Goal: Task Accomplishment & Management: Manage account settings

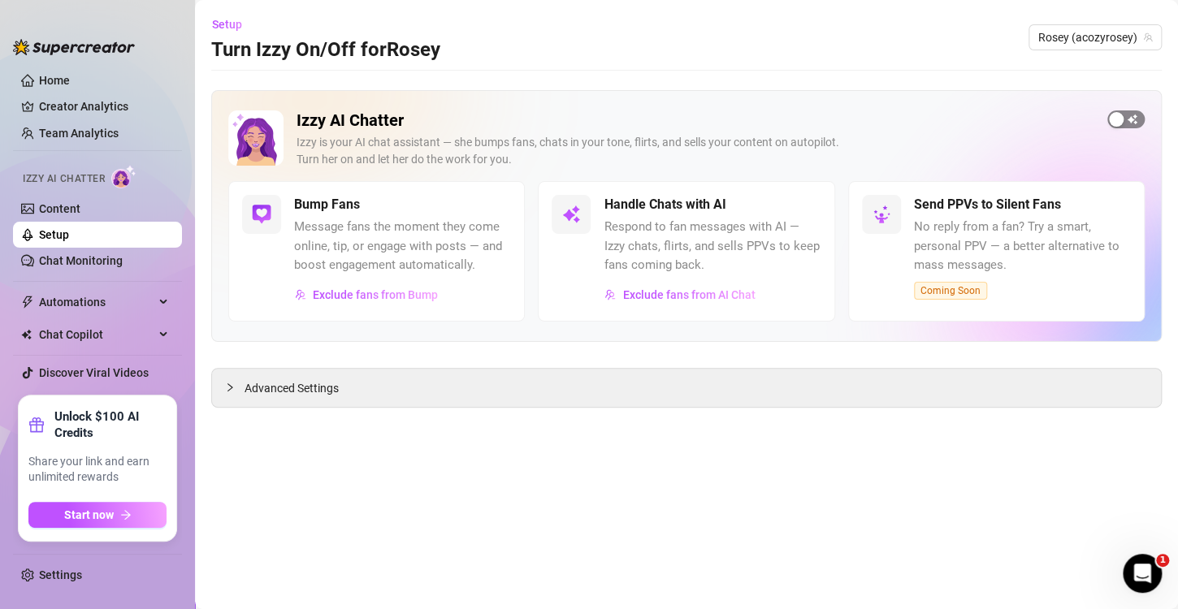
click at [1123, 127] on span "button" at bounding box center [1125, 119] width 37 height 18
click at [120, 115] on link "Creator Analytics" at bounding box center [104, 106] width 130 height 26
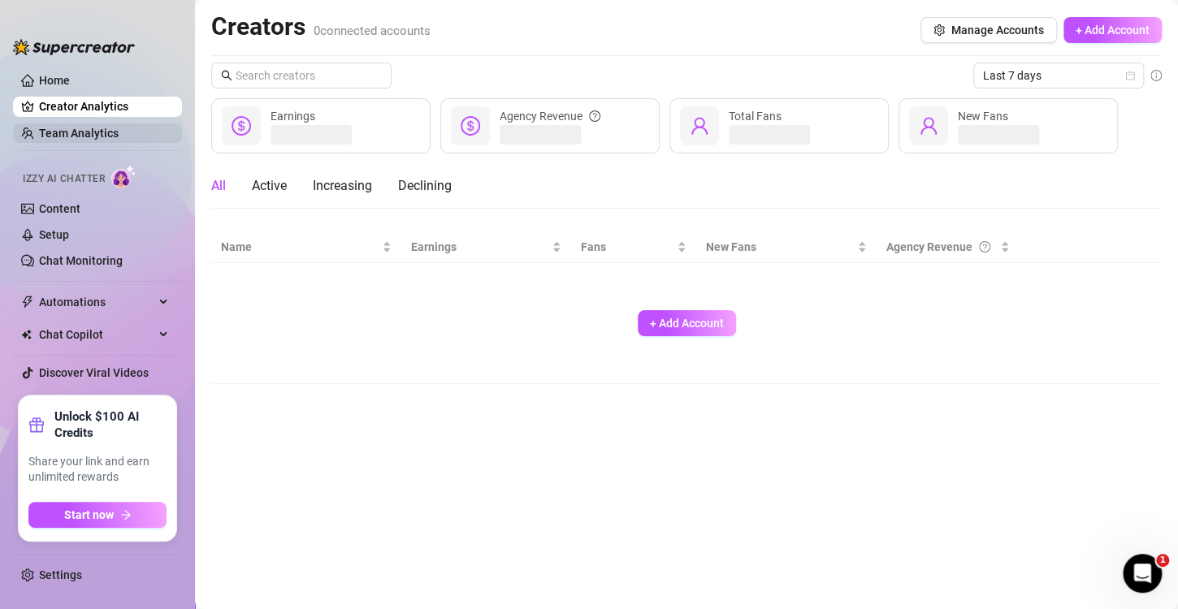
click at [116, 136] on link "Team Analytics" at bounding box center [79, 133] width 80 height 13
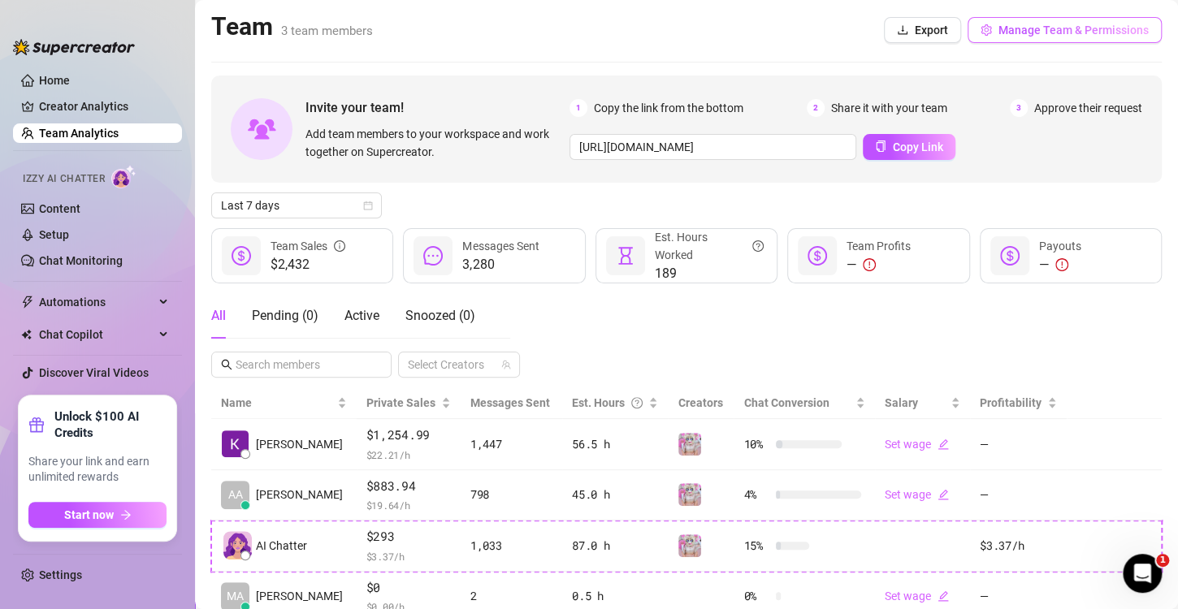
click at [1033, 41] on button "Manage Team & Permissions" at bounding box center [1064, 30] width 194 height 26
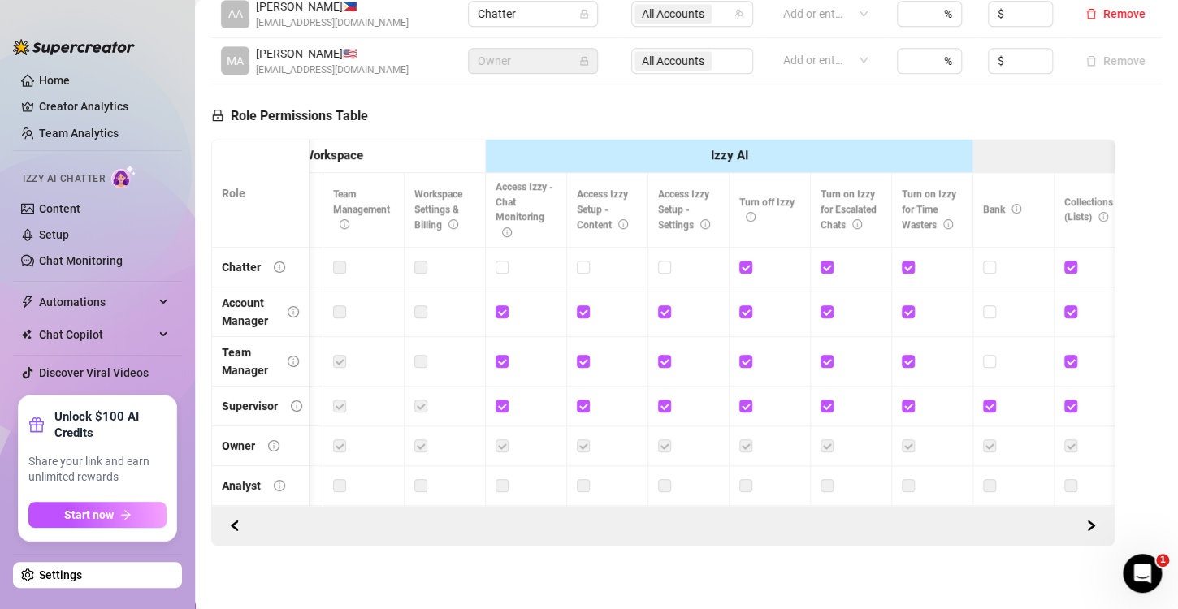
scroll to position [0, 149]
click at [670, 258] on div at bounding box center [687, 267] width 61 height 18
click at [666, 261] on input "checkbox" at bounding box center [662, 266] width 11 height 11
checkbox input "true"
click at [588, 261] on span at bounding box center [582, 267] width 13 height 13
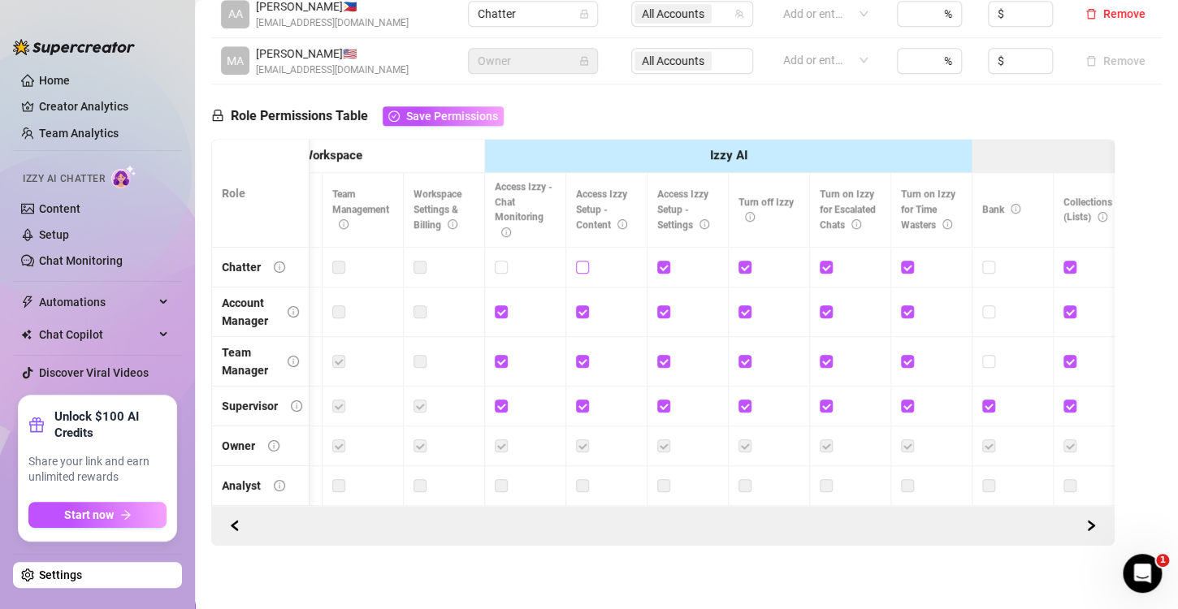
click at [587, 261] on input "checkbox" at bounding box center [581, 266] width 11 height 11
checkbox input "true"
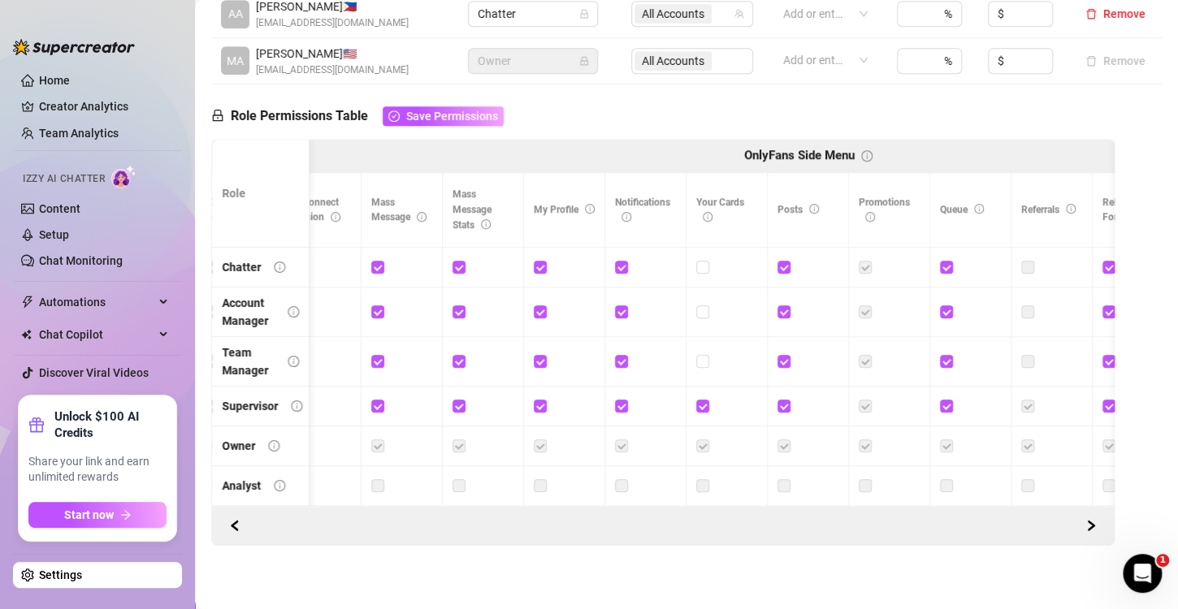
scroll to position [0, 1004]
click at [754, 288] on td at bounding box center [726, 313] width 81 height 50
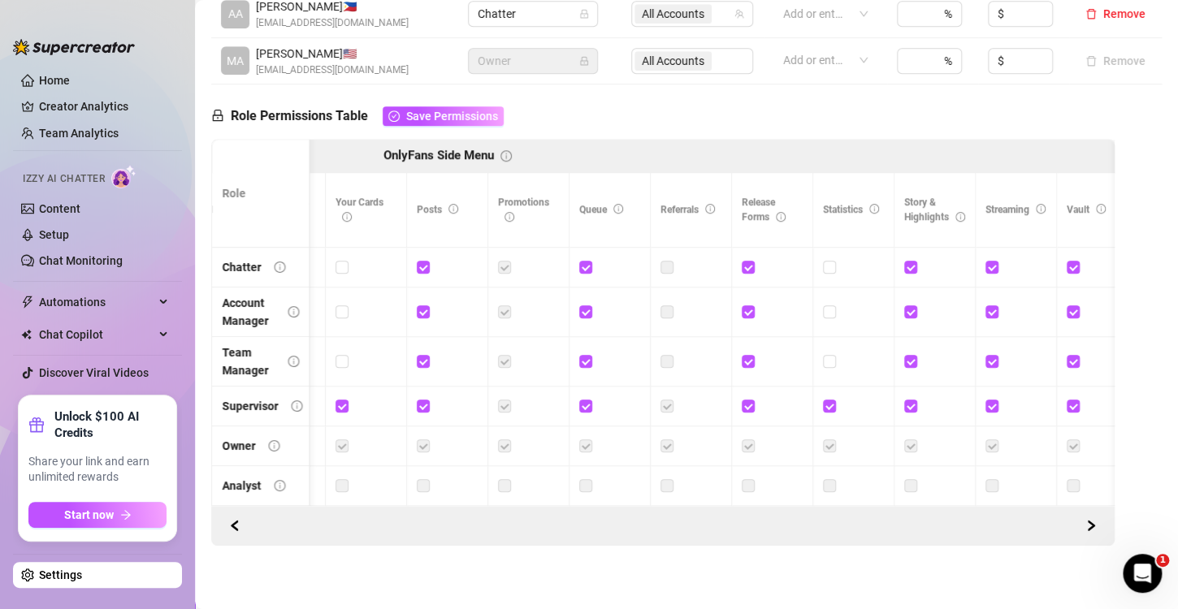
scroll to position [0, 0]
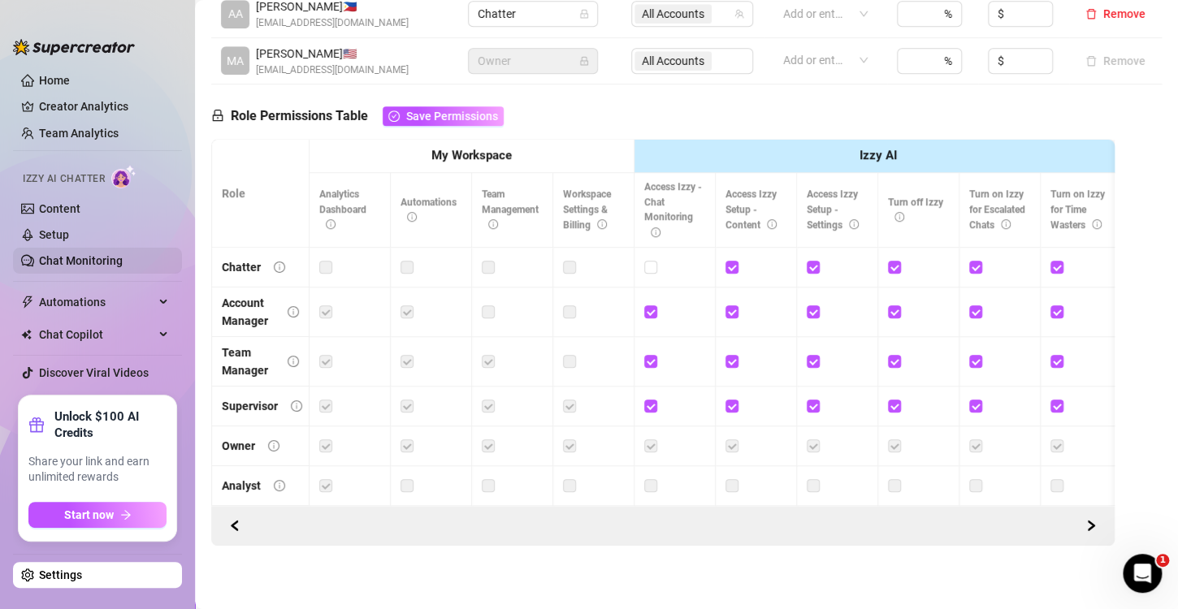
click at [123, 261] on link "Chat Monitoring" at bounding box center [81, 260] width 84 height 13
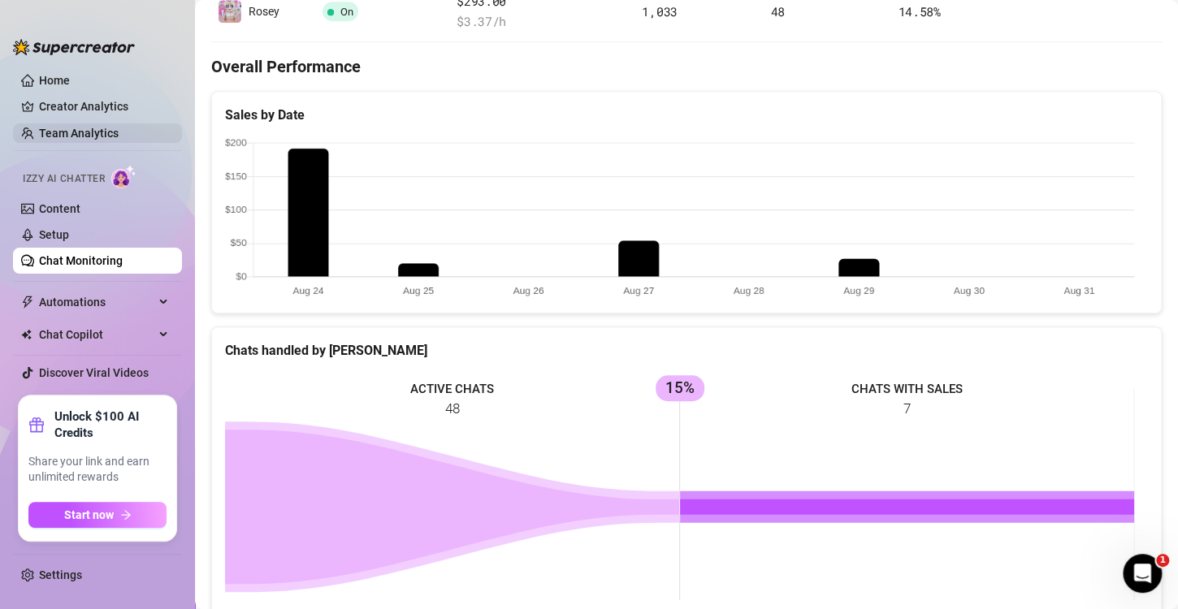
click at [64, 127] on link "Team Analytics" at bounding box center [79, 133] width 80 height 13
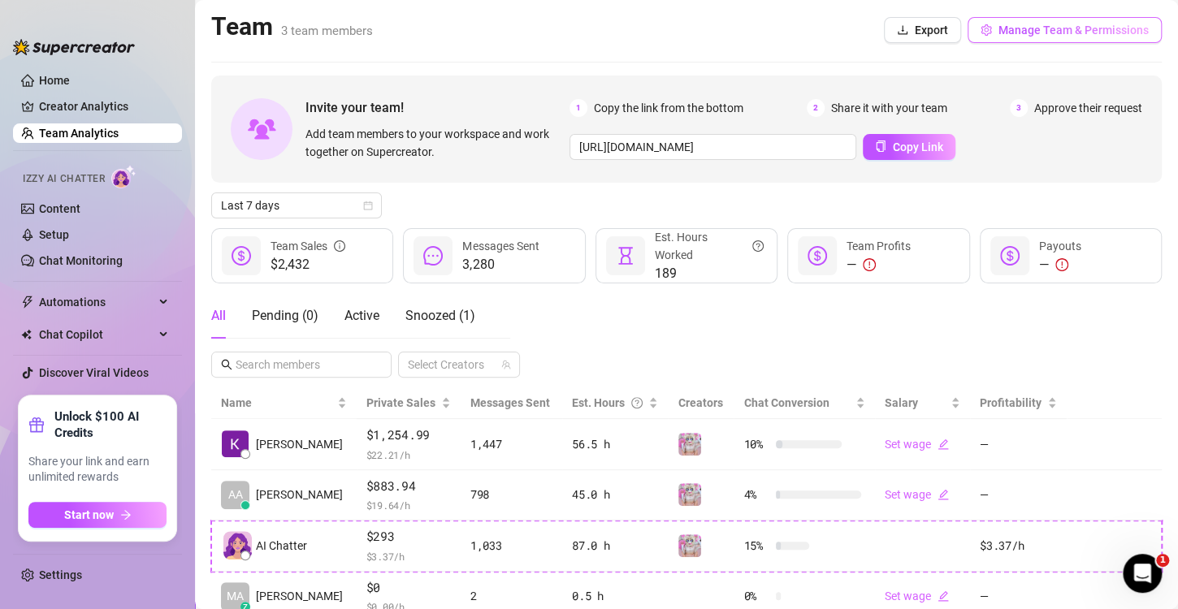
click at [1018, 35] on span "Manage Team & Permissions" at bounding box center [1073, 30] width 150 height 13
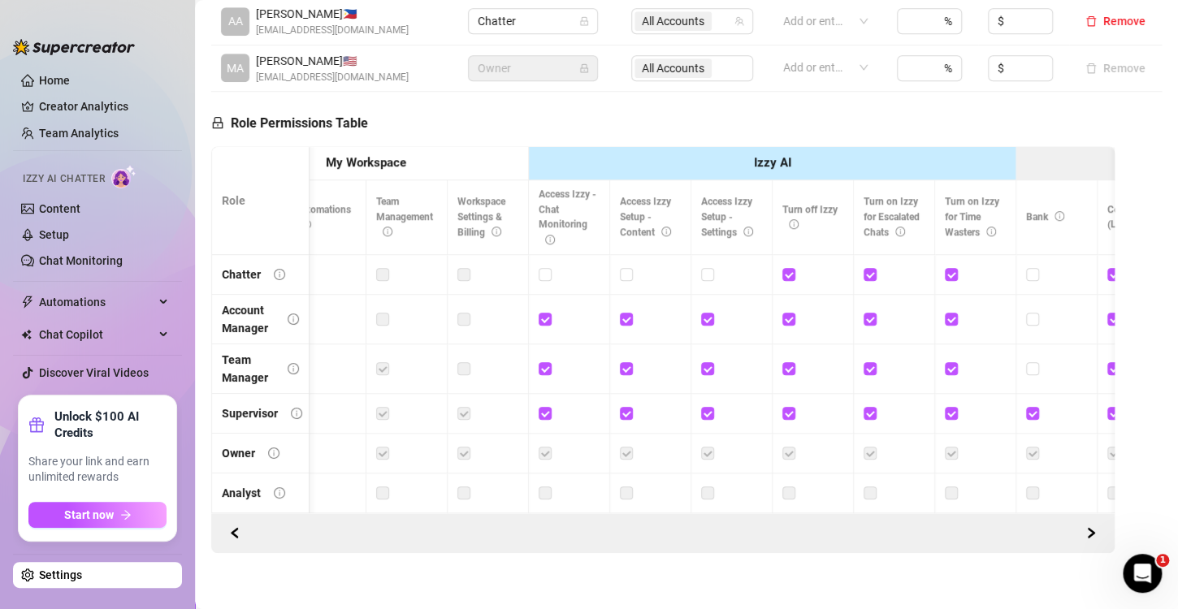
click at [532, 255] on td at bounding box center [569, 275] width 81 height 40
click at [552, 266] on div at bounding box center [569, 275] width 61 height 18
click at [543, 268] on input "checkbox" at bounding box center [544, 273] width 11 height 11
checkbox input "true"
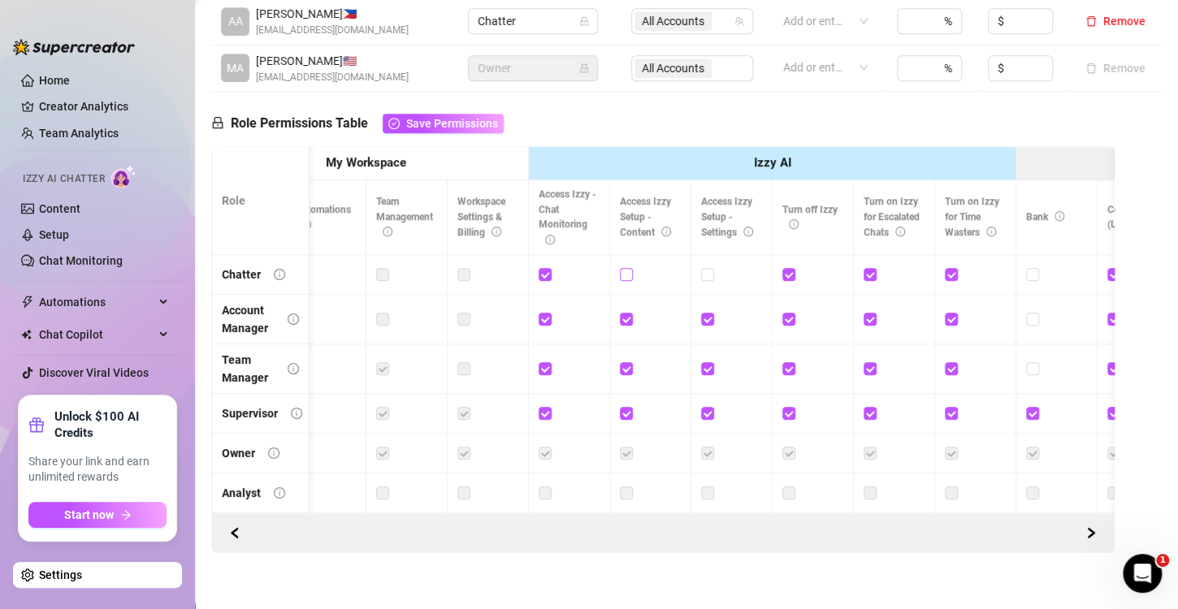
click at [627, 268] on input "checkbox" at bounding box center [625, 273] width 11 height 11
checkbox input "true"
click at [715, 266] on div at bounding box center [731, 275] width 61 height 18
click at [706, 268] on span at bounding box center [707, 274] width 13 height 13
click at [706, 268] on input "checkbox" at bounding box center [706, 273] width 11 height 11
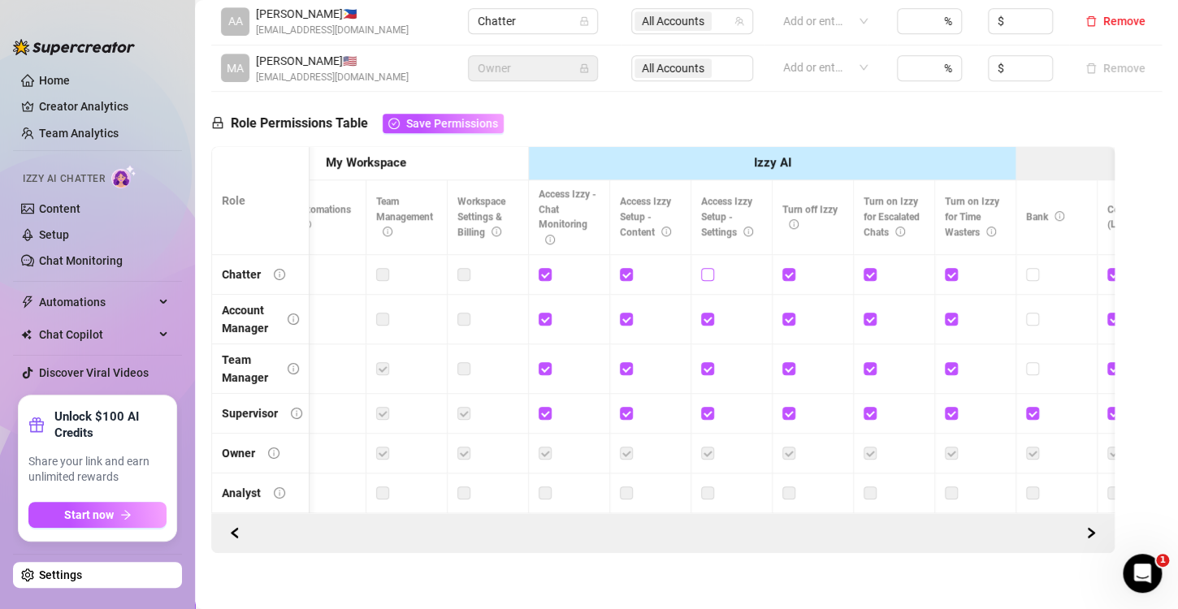
checkbox input "true"
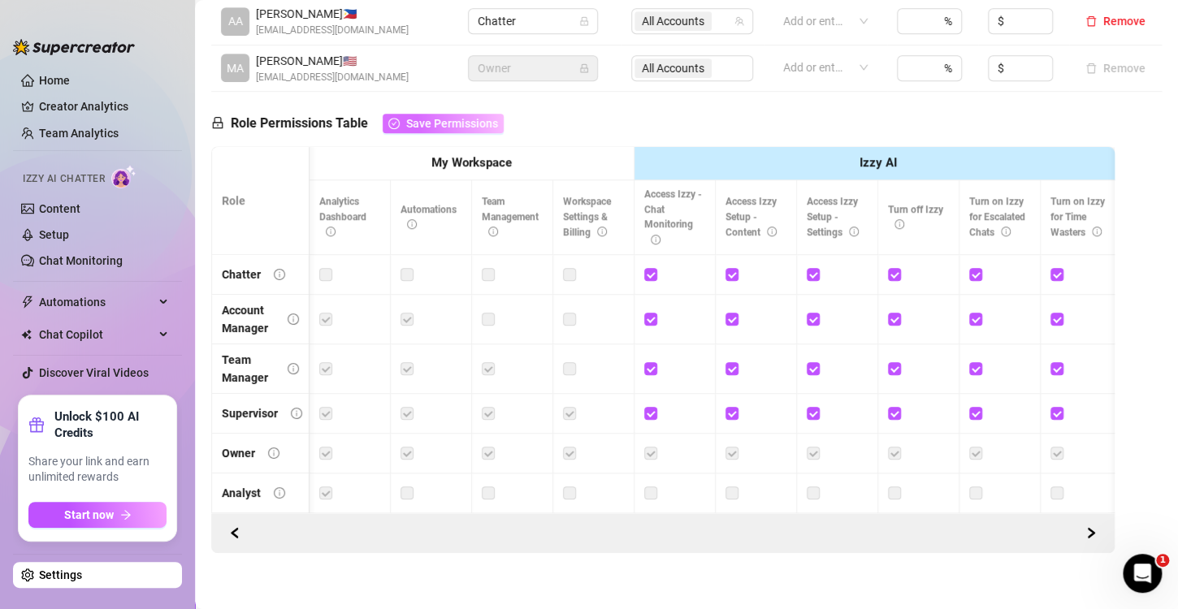
click at [451, 115] on button "Save Permissions" at bounding box center [443, 123] width 121 height 19
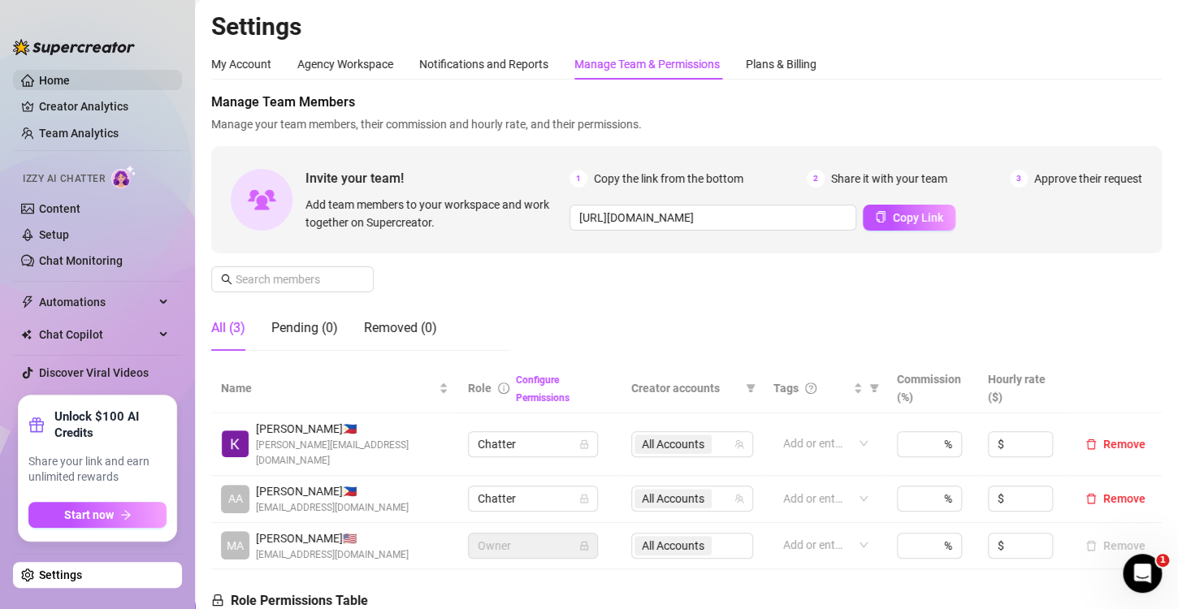
click at [54, 74] on link "Home" at bounding box center [54, 80] width 31 height 13
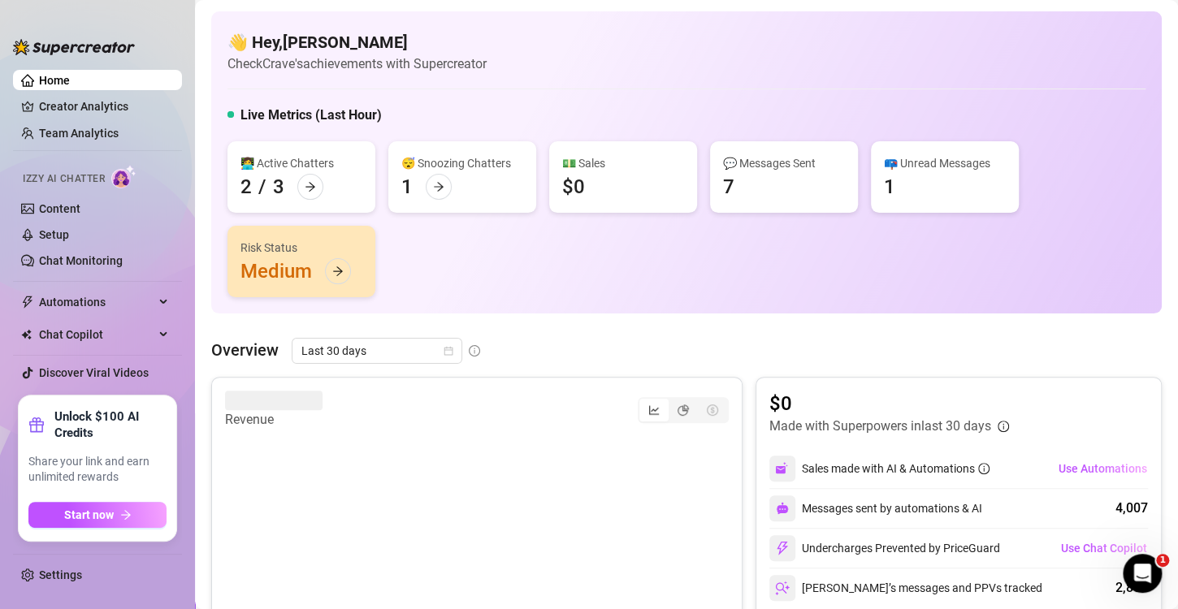
click at [321, 259] on div "Risk Status Medium" at bounding box center [301, 261] width 148 height 71
click at [334, 279] on div at bounding box center [338, 271] width 26 height 26
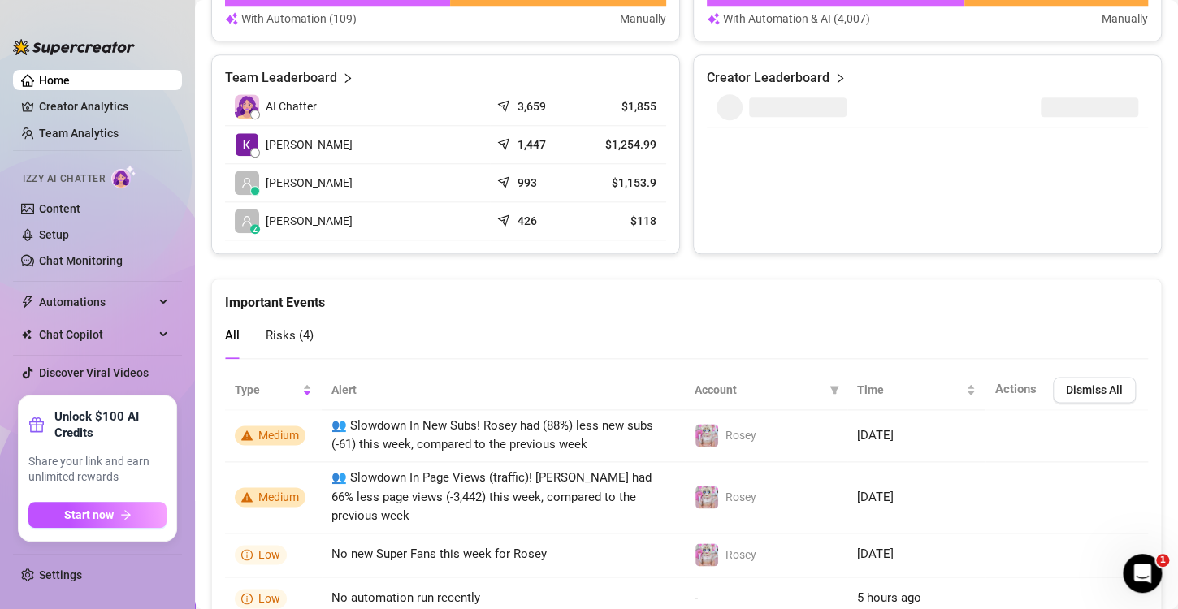
scroll to position [808, 0]
